Goal: Task Accomplishment & Management: Manage account settings

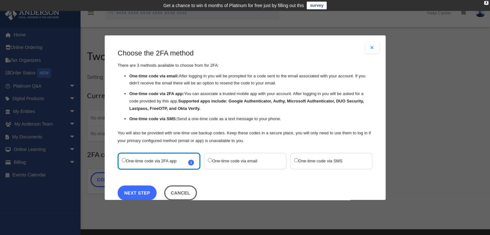
click at [134, 192] on link "Next Step" at bounding box center [136, 192] width 39 height 15
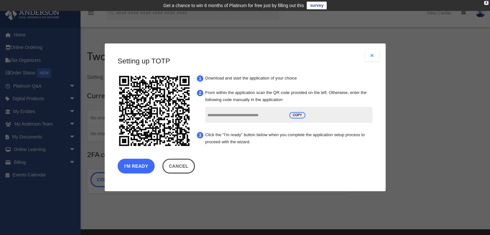
click at [138, 165] on button "I'm Ready" at bounding box center [135, 166] width 37 height 15
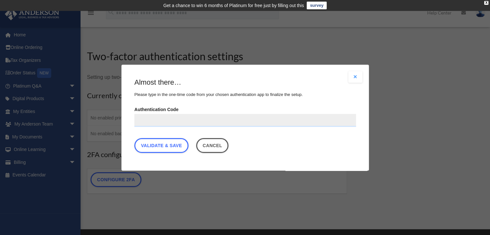
click at [352, 77] on button "Close modal" at bounding box center [355, 77] width 14 height 12
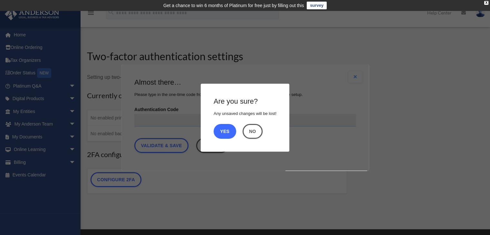
click at [227, 130] on button "Yes" at bounding box center [224, 131] width 23 height 15
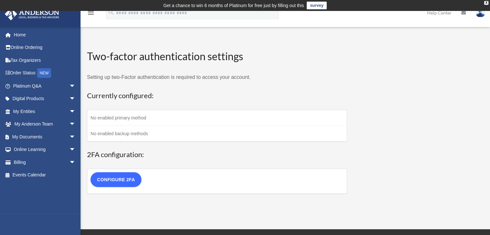
click at [115, 176] on link "Configure 2FA" at bounding box center [115, 179] width 51 height 15
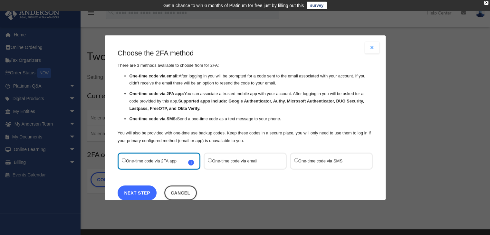
click at [137, 191] on link "Next Step" at bounding box center [136, 192] width 39 height 15
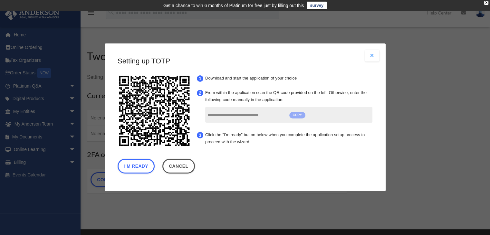
click at [298, 116] on span "COPY" at bounding box center [297, 115] width 16 height 6
click at [135, 167] on button "I'm Ready" at bounding box center [135, 166] width 37 height 15
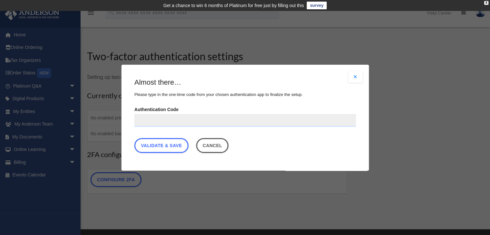
paste input "**********"
click at [174, 144] on link "Validate & Save" at bounding box center [161, 145] width 54 height 15
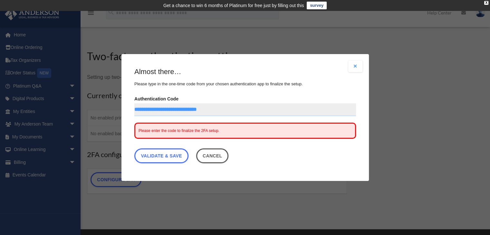
drag, startPoint x: 199, startPoint y: 131, endPoint x: 174, endPoint y: 33, distance: 100.6
click at [174, 33] on div "Are you sure? Any unsaved changes will be lost! Yes No Choose the 2FA method Th…" at bounding box center [245, 117] width 490 height 235
click at [206, 128] on div "Please enter the code to finalize the 2FA setup." at bounding box center [244, 131] width 221 height 16
drag, startPoint x: 206, startPoint y: 131, endPoint x: 340, endPoint y: 40, distance: 162.1
click at [340, 40] on div "Are you sure? Any unsaved changes will be lost! Yes No Choose the 2FA method Th…" at bounding box center [245, 117] width 490 height 235
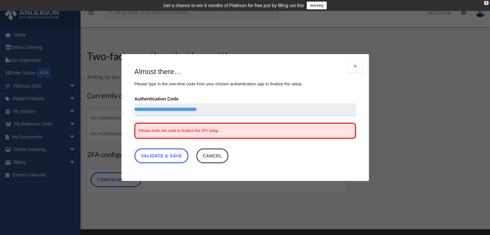
click at [182, 130] on span "Please enter the code to finalize the 2FA setup." at bounding box center [178, 130] width 81 height 5
drag, startPoint x: 227, startPoint y: 107, endPoint x: 206, endPoint y: 132, distance: 32.4
click at [206, 132] on span "Please enter the code to finalize the 2FA setup." at bounding box center [178, 130] width 81 height 5
drag, startPoint x: 203, startPoint y: 130, endPoint x: 445, endPoint y: 105, distance: 242.8
click at [445, 105] on div "Are you sure? Any unsaved changes will be lost! Yes No Choose the 2FA method Th…" at bounding box center [245, 117] width 490 height 235
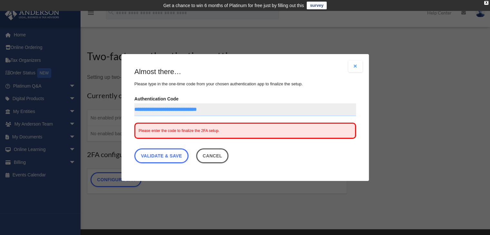
click at [198, 130] on span "Please enter the code to finalize the 2FA setup." at bounding box center [178, 130] width 81 height 5
click at [179, 129] on span "Please enter the code to finalize the 2FA setup." at bounding box center [178, 130] width 81 height 5
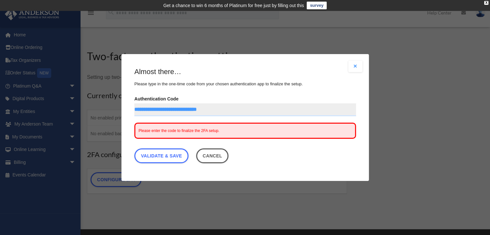
click at [254, 150] on div "**********" at bounding box center [244, 116] width 221 height 99
click at [137, 157] on link "Validate & Save" at bounding box center [161, 155] width 54 height 15
click at [149, 152] on link "Validate & Save" at bounding box center [161, 155] width 54 height 15
click at [251, 111] on input "**********" at bounding box center [244, 109] width 221 height 13
click at [224, 131] on div "Please enter the code to finalize the 2FA setup." at bounding box center [244, 131] width 221 height 16
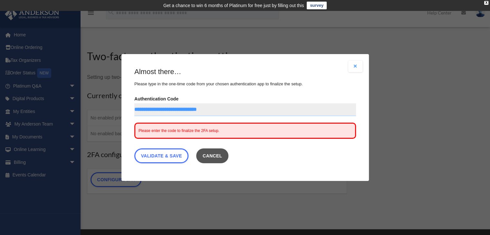
click at [214, 157] on button "Cancel" at bounding box center [212, 155] width 33 height 15
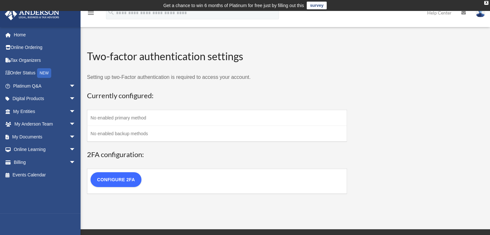
click at [120, 177] on link "Configure 2FA" at bounding box center [115, 179] width 51 height 15
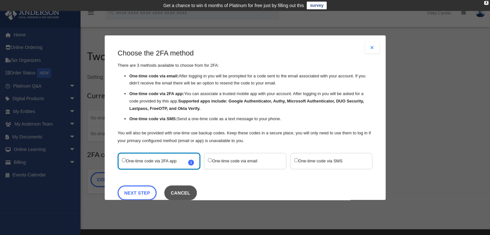
click at [189, 192] on button "Cancel" at bounding box center [180, 192] width 33 height 15
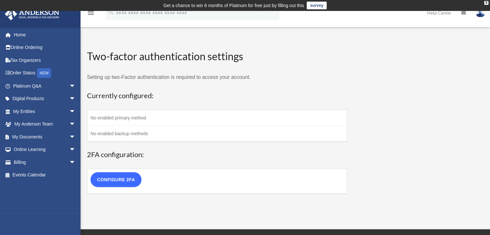
click at [124, 176] on link "Configure 2FA" at bounding box center [115, 179] width 51 height 15
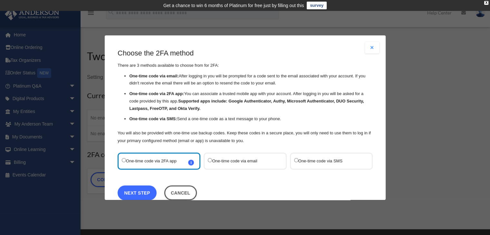
click at [135, 190] on link "Next Step" at bounding box center [136, 192] width 39 height 15
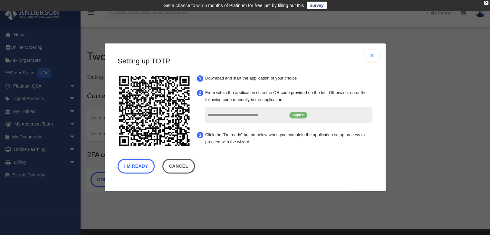
click at [300, 117] on span "Copied" at bounding box center [298, 115] width 18 height 6
click at [131, 164] on button "I'm Ready" at bounding box center [135, 166] width 37 height 15
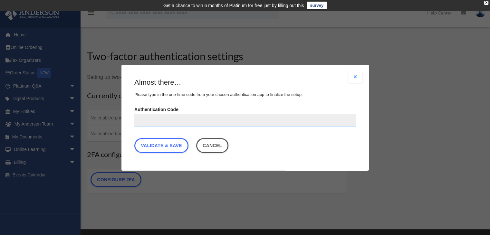
paste input "**********"
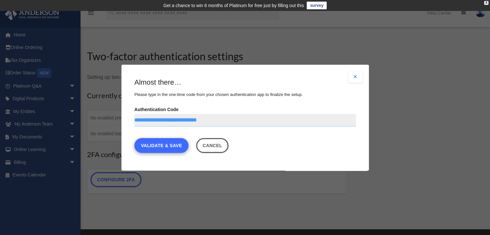
type input "**********"
click at [172, 145] on link "Validate & Save" at bounding box center [161, 145] width 54 height 15
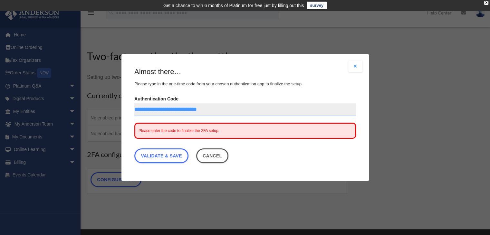
click at [179, 128] on span "Please enter the code to finalize the 2FA setup." at bounding box center [178, 130] width 81 height 5
click at [246, 128] on div "Please enter the code to finalize the 2FA setup." at bounding box center [244, 131] width 221 height 16
click at [178, 153] on link "Validate & Save" at bounding box center [161, 155] width 54 height 15
click at [176, 157] on link "Validate & Save" at bounding box center [161, 155] width 54 height 15
click at [213, 158] on button "Cancel" at bounding box center [212, 155] width 33 height 15
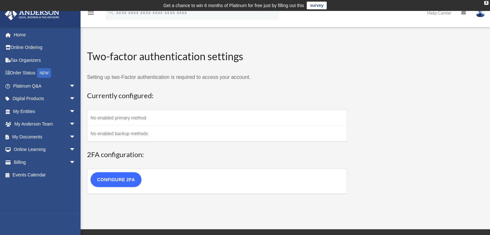
click at [113, 177] on link "Configure 2FA" at bounding box center [115, 179] width 51 height 15
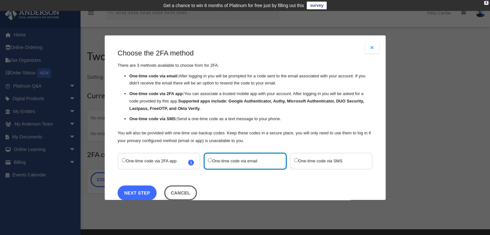
click at [136, 190] on link "Next Step" at bounding box center [136, 192] width 39 height 15
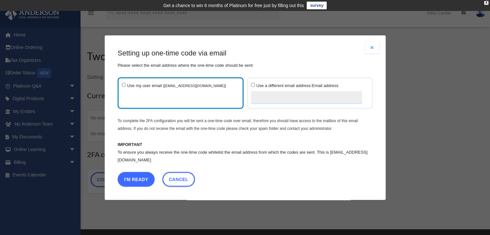
click at [140, 177] on button "I'm Ready" at bounding box center [135, 179] width 37 height 15
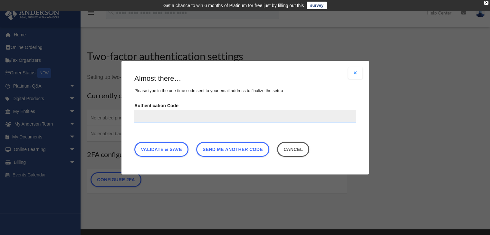
click at [215, 113] on input "Authentication Code" at bounding box center [244, 116] width 221 height 13
type input "******"
click at [175, 147] on link "Validate & Save" at bounding box center [161, 149] width 54 height 15
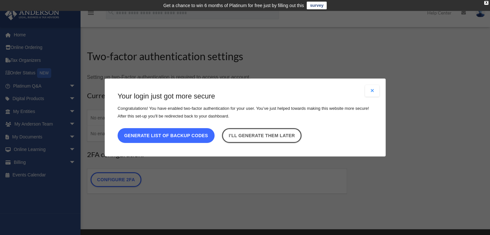
click at [167, 134] on button "Generate list of backup codes" at bounding box center [165, 135] width 97 height 15
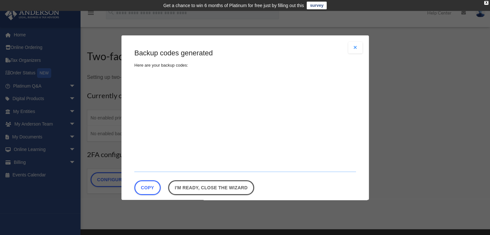
type textarea "**********"
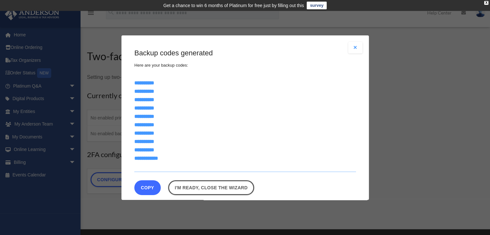
click at [149, 188] on button "Copy" at bounding box center [147, 187] width 26 height 15
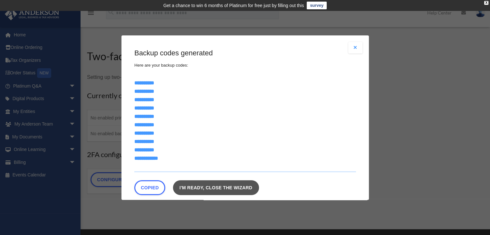
click at [193, 184] on link "I'm ready, close the wizard" at bounding box center [216, 187] width 86 height 15
click at [196, 187] on link "I'm ready, close the wizard" at bounding box center [216, 187] width 86 height 15
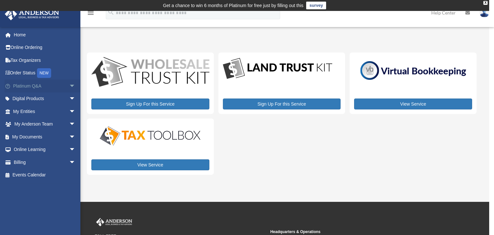
click at [48, 85] on link "Platinum Q&A arrow_drop_down" at bounding box center [45, 86] width 81 height 13
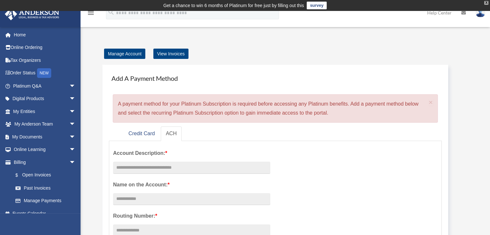
click at [487, 3] on div "X" at bounding box center [486, 3] width 4 height 4
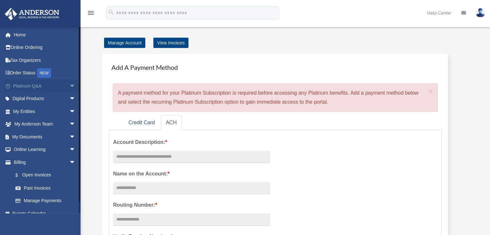
click at [69, 83] on span "arrow_drop_down" at bounding box center [75, 86] width 13 height 13
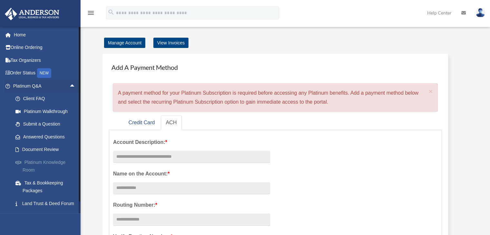
click at [55, 161] on link "Platinum Knowledge Room" at bounding box center [47, 166] width 76 height 21
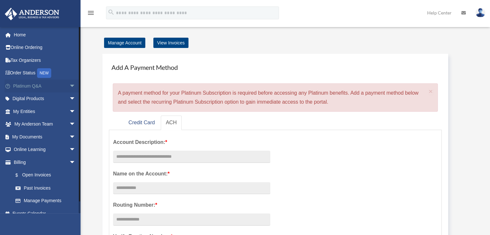
click at [69, 86] on span "arrow_drop_down" at bounding box center [75, 86] width 13 height 13
